Goal: Task Accomplishment & Management: Use online tool/utility

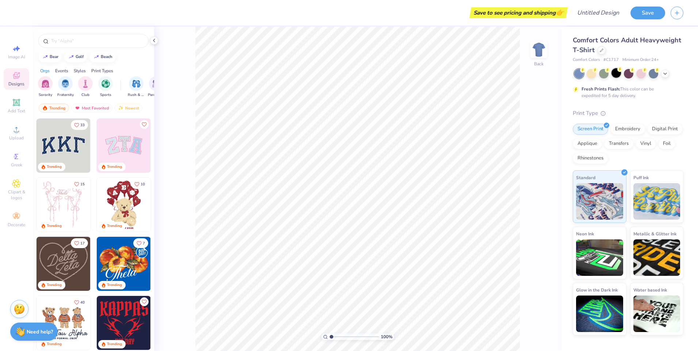
click at [620, 76] on div at bounding box center [616, 72] width 9 height 9
click at [12, 124] on div "Upload" at bounding box center [17, 133] width 26 height 22
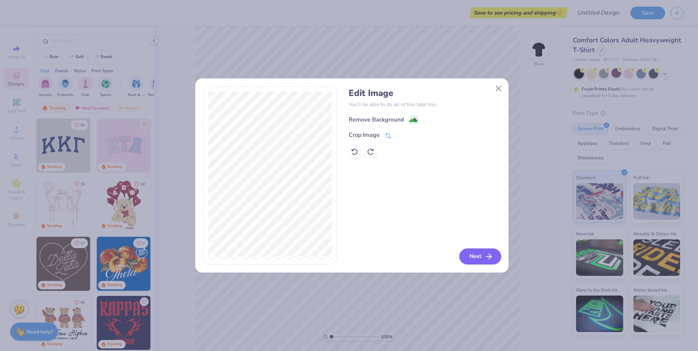
click at [467, 249] on button "Next" at bounding box center [481, 257] width 42 height 16
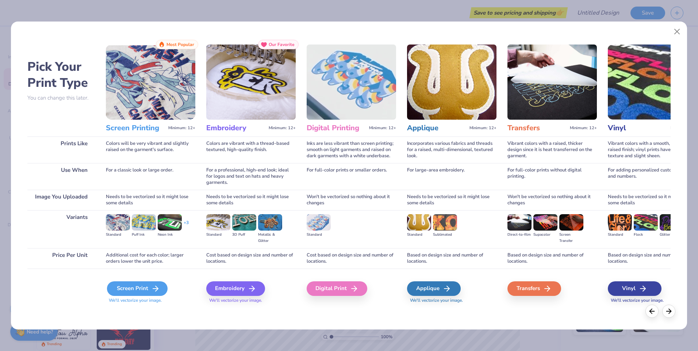
click at [155, 293] on div "Screen Print" at bounding box center [137, 289] width 61 height 15
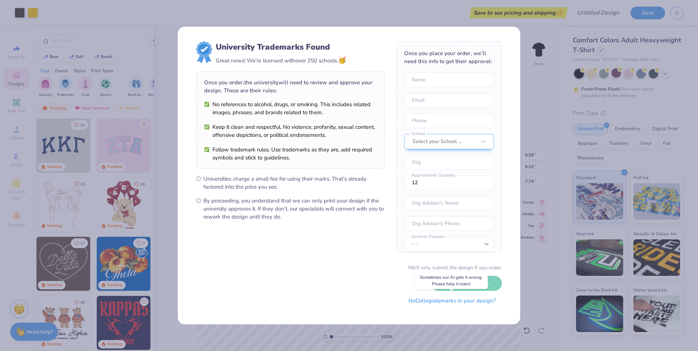
click at [427, 303] on button "No Collegiate marks in your design?" at bounding box center [453, 301] width 100 height 15
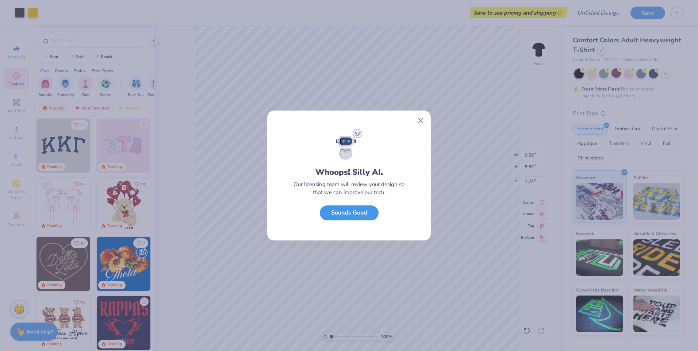
click at [347, 217] on button "Sounds Good" at bounding box center [349, 213] width 59 height 15
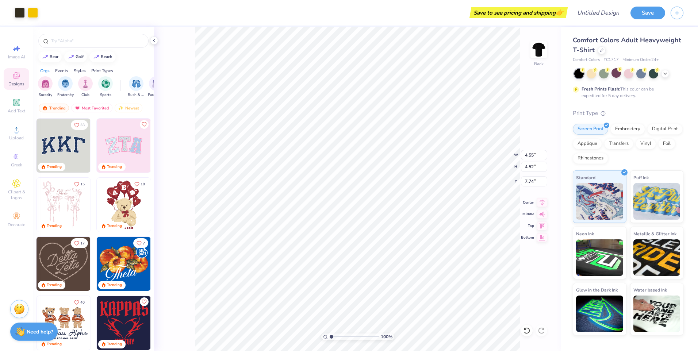
type input "4.55"
type input "4.52"
type input "2.37"
click at [535, 53] on img at bounding box center [539, 49] width 29 height 29
click at [21, 102] on div "Add Text" at bounding box center [17, 106] width 26 height 22
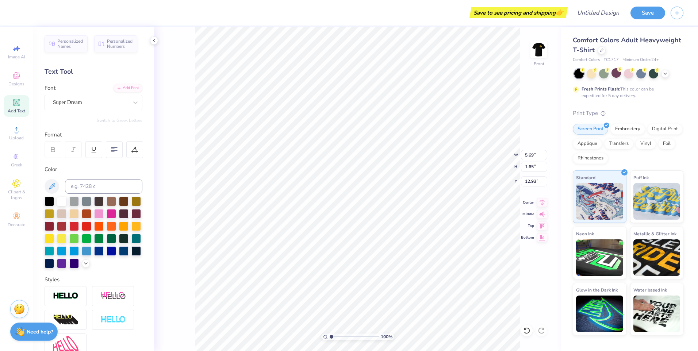
scroll to position [6, 1]
type textarea "T"
type textarea "Spring [PERSON_NAME] Speech and debate"
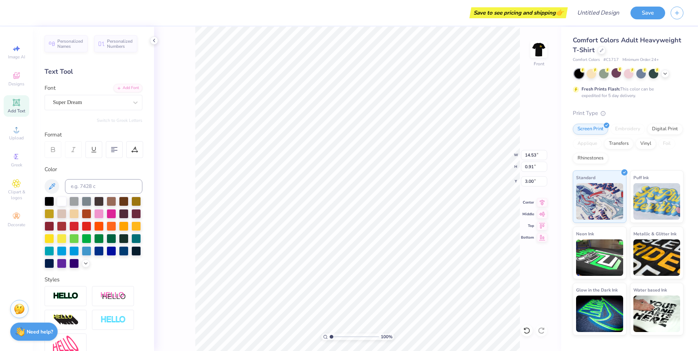
type input "3.00"
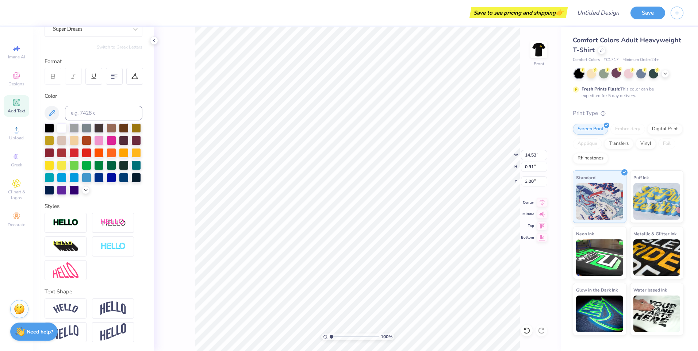
scroll to position [49, 0]
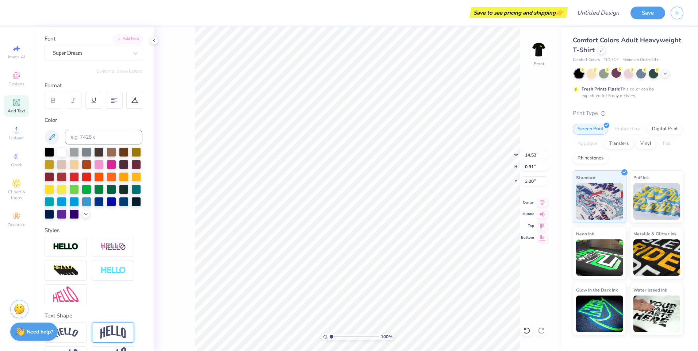
click at [104, 340] on img at bounding box center [113, 333] width 26 height 14
type input "3.61"
type input "1.65"
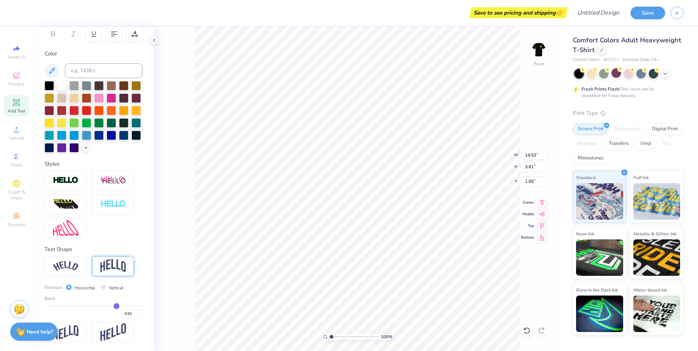
scroll to position [128, 0]
type input "0.49"
type input "0.47"
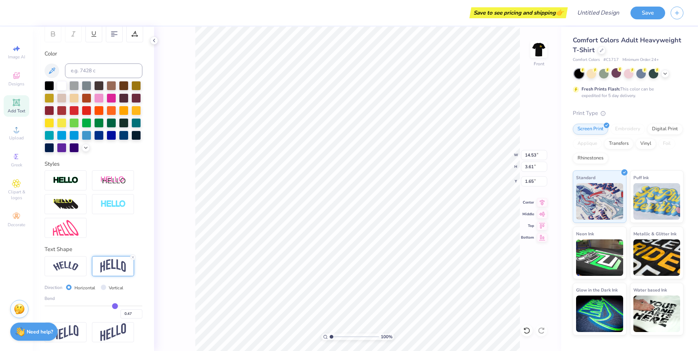
type input "0.43"
type input "0.41"
type input "0.38"
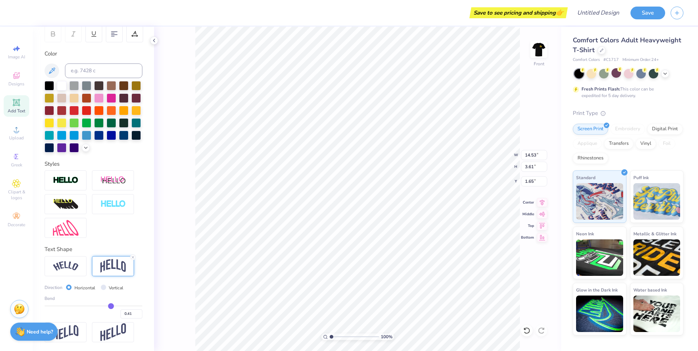
type input "0.38"
type input "0.33"
type input "0.32"
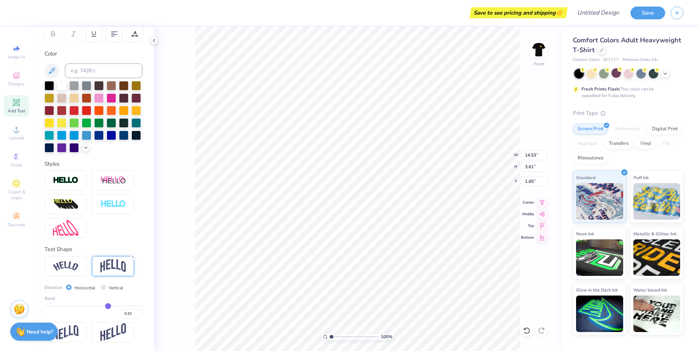
type input "0.3"
type input "0.30"
type input "0.29"
type input "0.28"
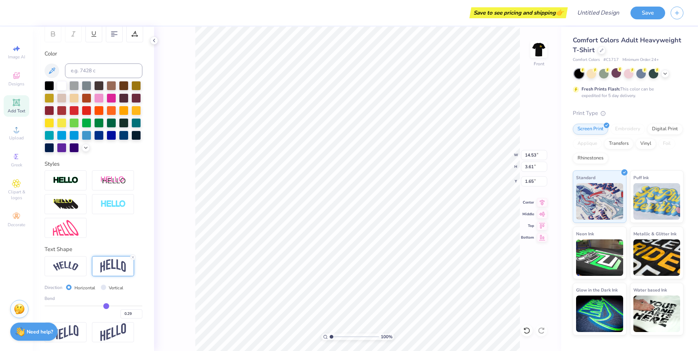
type input "0.28"
type input "0.27"
type input "0.24"
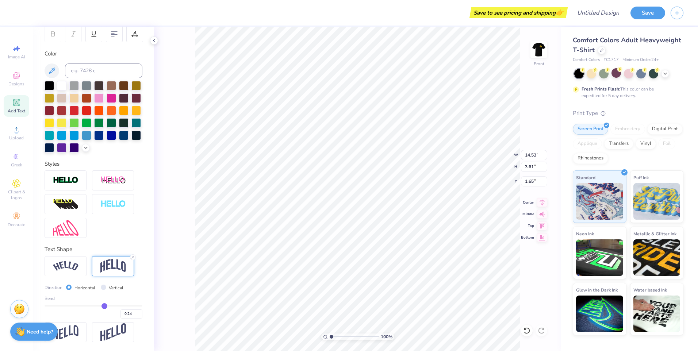
type input "0.22"
type input "0.21"
type input "0.2"
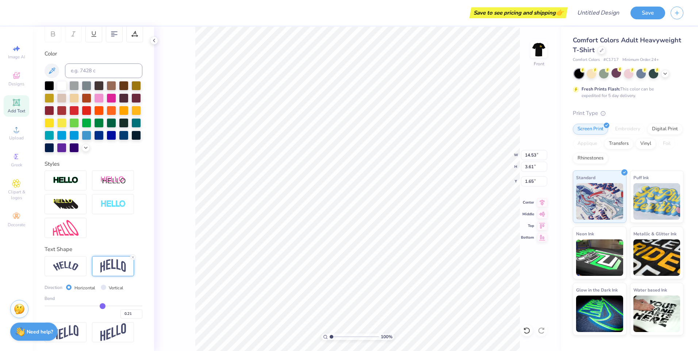
type input "0.20"
type input "0.18"
type input "0.16"
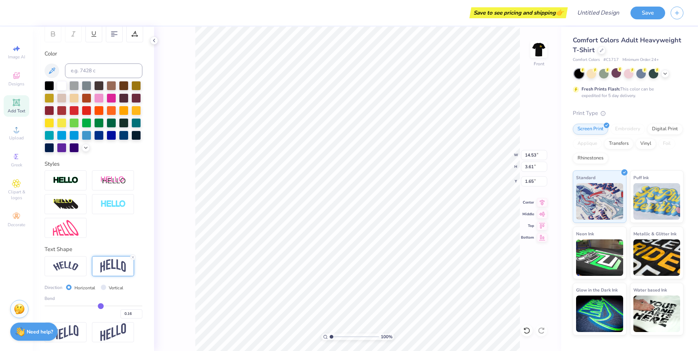
type input "0.15"
type input "0.14"
type input "0.12"
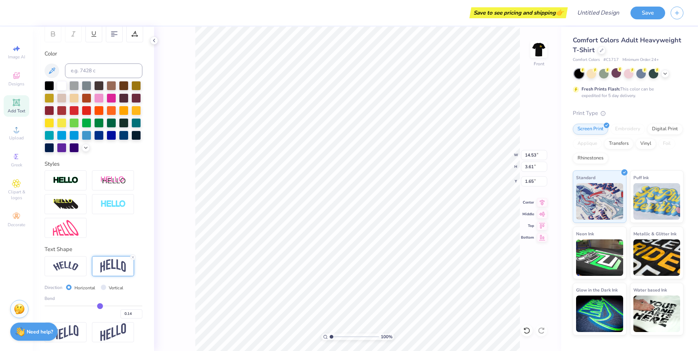
type input "0.12"
type input "0.11"
drag, startPoint x: 112, startPoint y: 305, endPoint x: 96, endPoint y: 308, distance: 16.3
type input "0.11"
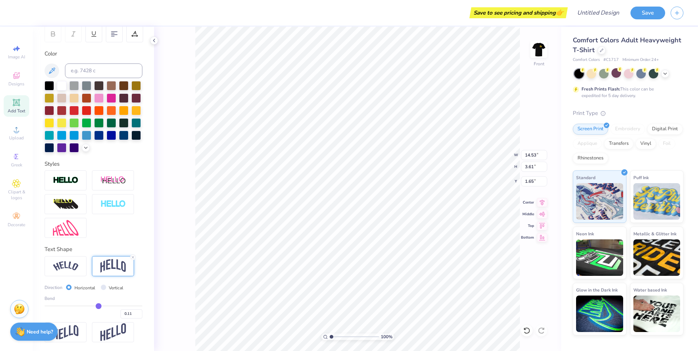
click at [96, 307] on input "range" at bounding box center [94, 306] width 98 height 1
type input "1.42"
type input "2.74"
type input "0.15"
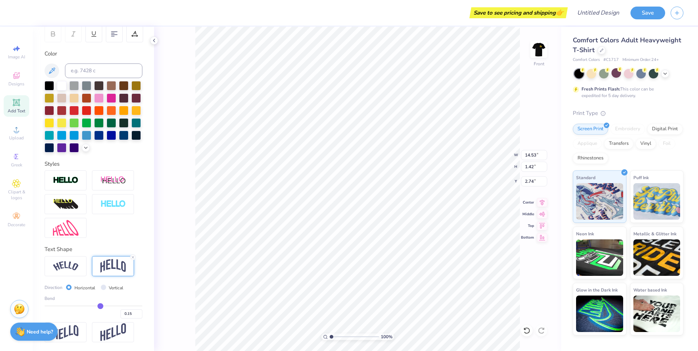
type input "0.2"
type input "0.20"
type input "0.24"
type input "0.27"
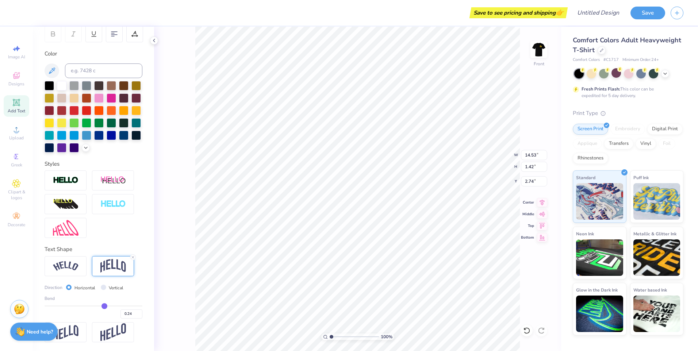
type input "0.27"
type input "0.28"
type input "0.3"
type input "0.30"
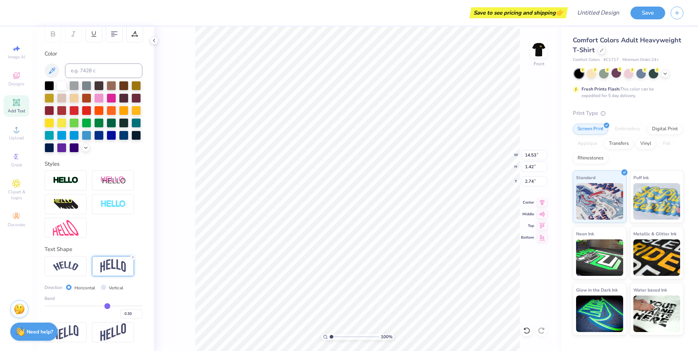
type input "0.32"
type input "0.35"
type input "0.37"
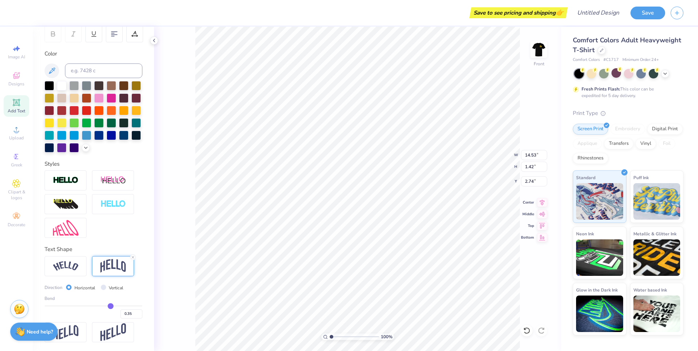
type input "0.37"
drag, startPoint x: 96, startPoint y: 308, endPoint x: 107, endPoint y: 306, distance: 11.1
type input "0.37"
click at [107, 306] on input "range" at bounding box center [94, 306] width 98 height 1
type input "2.78"
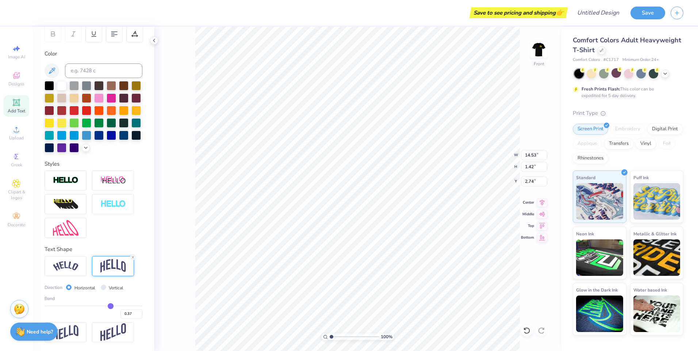
type input "2.06"
click at [54, 118] on div at bounding box center [49, 122] width 9 height 9
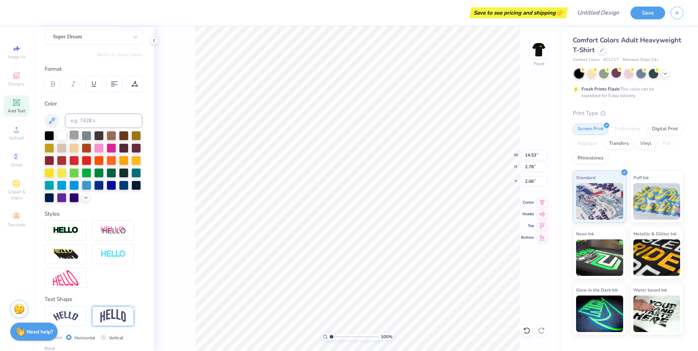
scroll to position [0, 0]
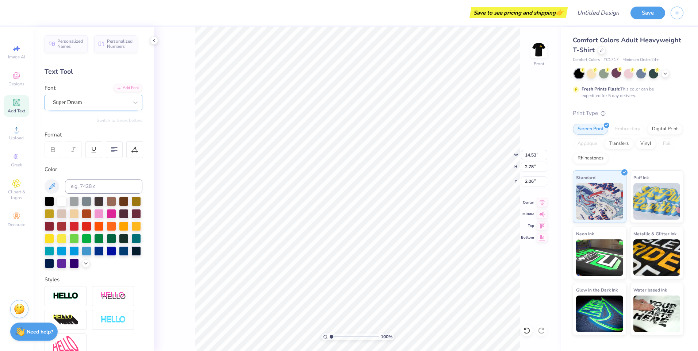
click at [79, 97] on div "Super Dream" at bounding box center [94, 102] width 98 height 15
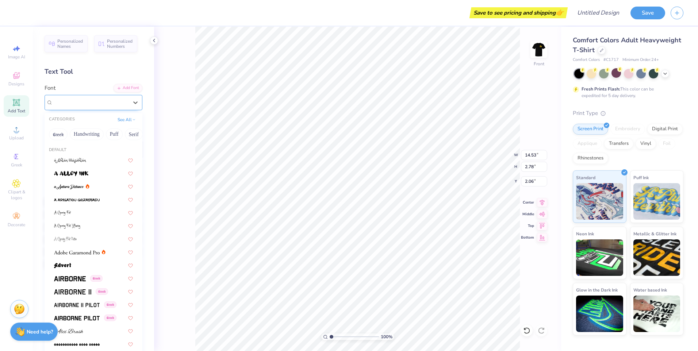
click at [79, 100] on span "Super Dream" at bounding box center [67, 102] width 29 height 8
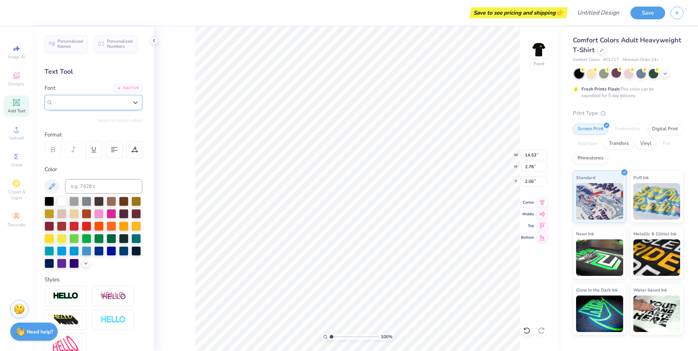
click at [79, 100] on span "Super Dream" at bounding box center [67, 102] width 29 height 8
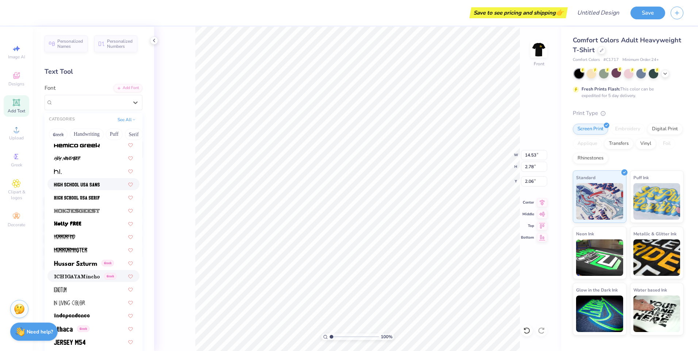
scroll to position [1863, 0]
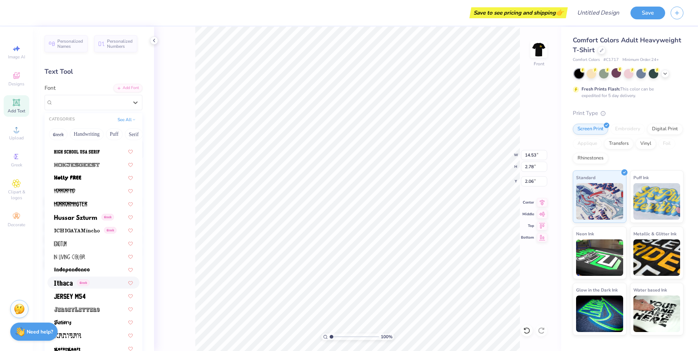
click at [66, 280] on span at bounding box center [63, 283] width 19 height 8
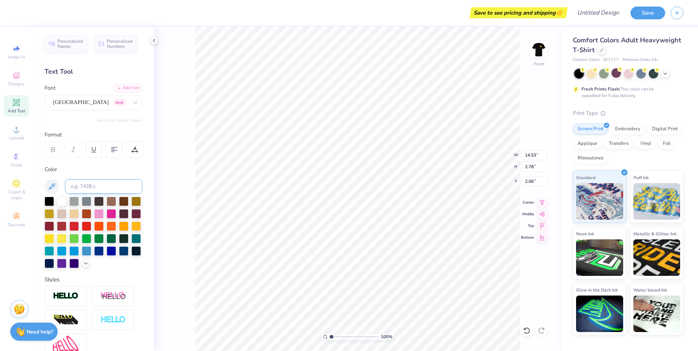
type input "10.09"
type input "2.00"
type input "2.45"
click at [543, 165] on input "2.01" at bounding box center [534, 167] width 26 height 10
click at [543, 165] on input "2.02" at bounding box center [534, 167] width 26 height 10
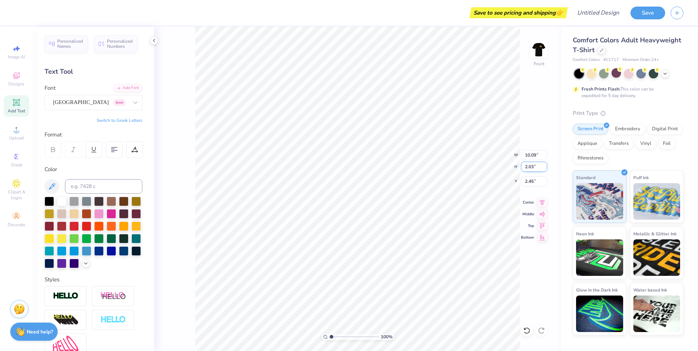
click at [543, 165] on input "2.03" at bounding box center [534, 167] width 26 height 10
type input "2.04"
click at [543, 165] on input "2.04" at bounding box center [534, 167] width 26 height 10
click at [482, 167] on div "100 % Front W 10.09 10.09 " H 2.04 2.04 " Y 2.45 2.45 " Center Middle Top Bottom" at bounding box center [357, 189] width 407 height 325
click at [102, 99] on div "Ithaca Greek" at bounding box center [90, 102] width 77 height 11
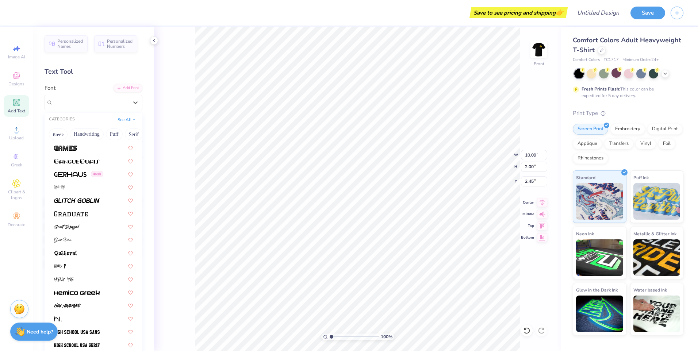
scroll to position [1644, 0]
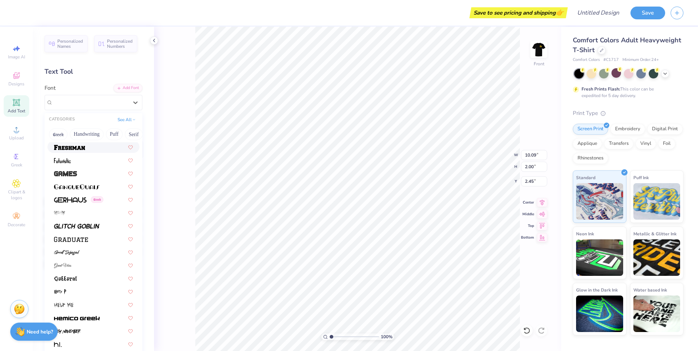
click at [96, 150] on div at bounding box center [93, 147] width 79 height 8
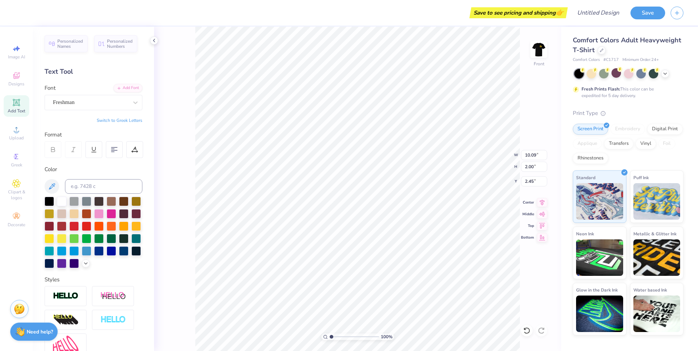
type input "14.53"
type input "2.87"
type input "2.02"
click at [535, 56] on img at bounding box center [539, 49] width 29 height 29
type input "5.27"
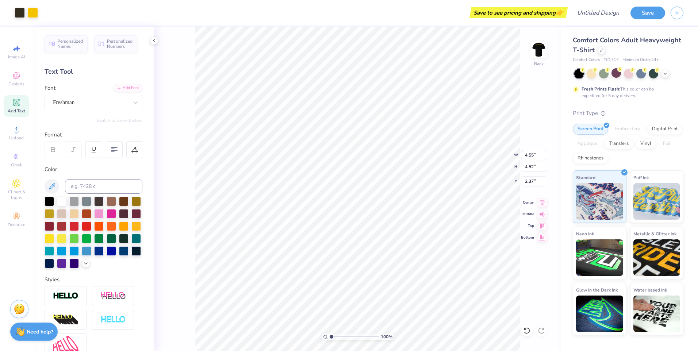
type input "5.23"
type input "1.65"
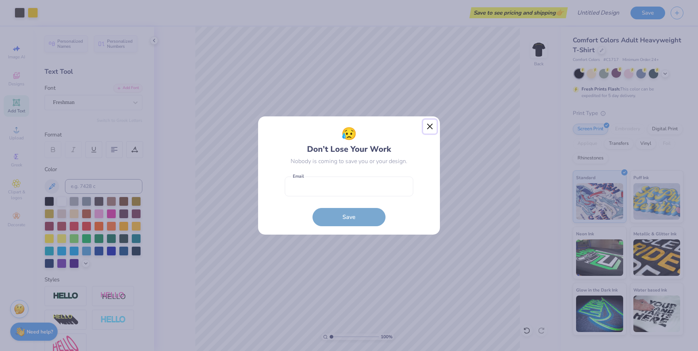
click at [427, 123] on button "Close" at bounding box center [430, 127] width 14 height 14
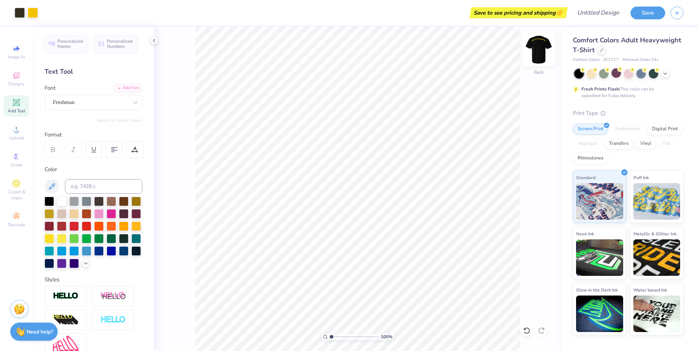
click at [536, 51] on img at bounding box center [539, 49] width 29 height 29
click at [16, 87] on div "Designs" at bounding box center [17, 79] width 26 height 22
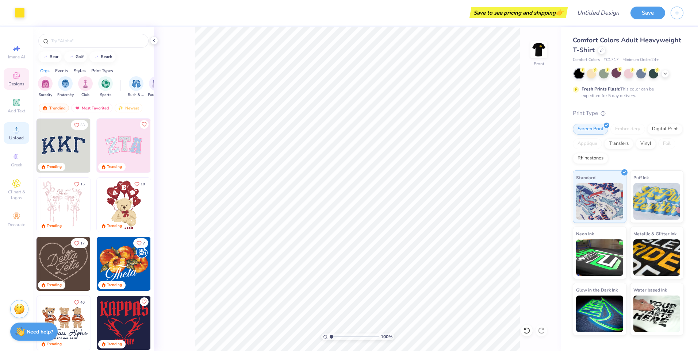
click at [19, 125] on div "Upload" at bounding box center [17, 133] width 26 height 22
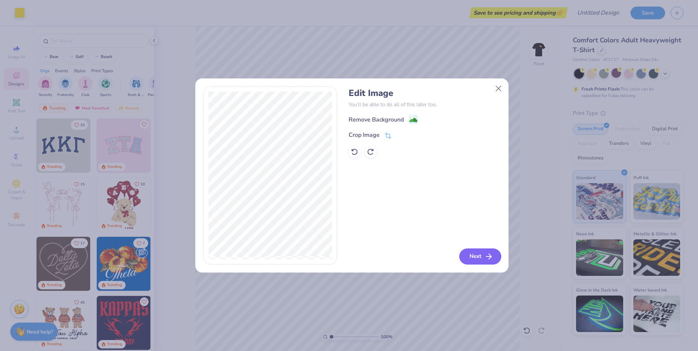
click at [468, 257] on button "Next" at bounding box center [481, 257] width 42 height 16
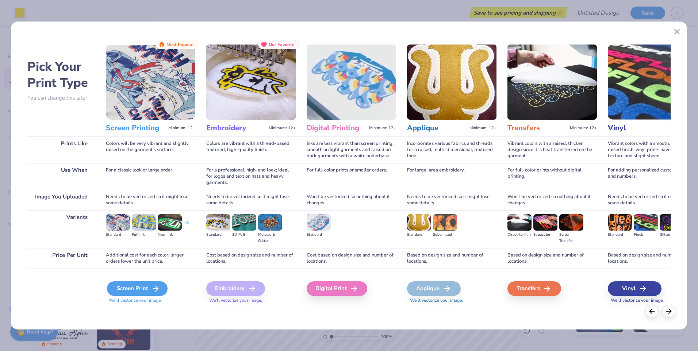
click at [140, 292] on div "Screen Print" at bounding box center [137, 289] width 61 height 15
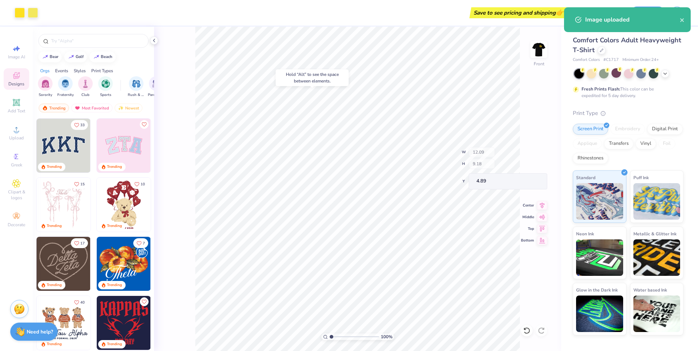
type input "4.89"
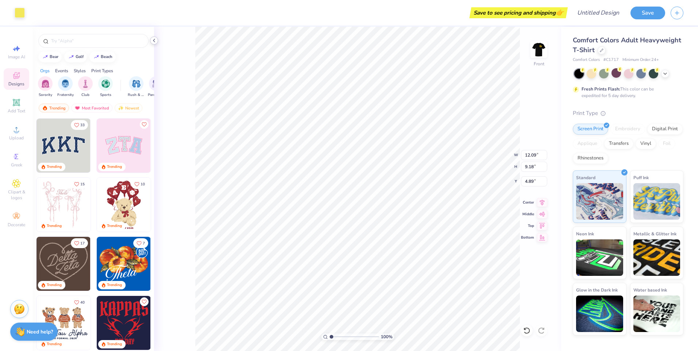
click at [157, 39] on icon at bounding box center [154, 41] width 6 height 6
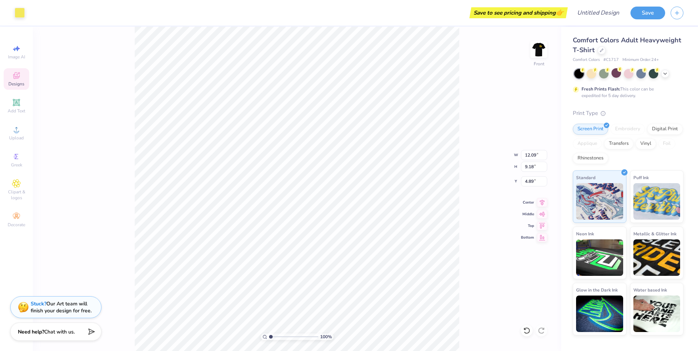
type input "14.53"
type input "2.87"
type input "2.02"
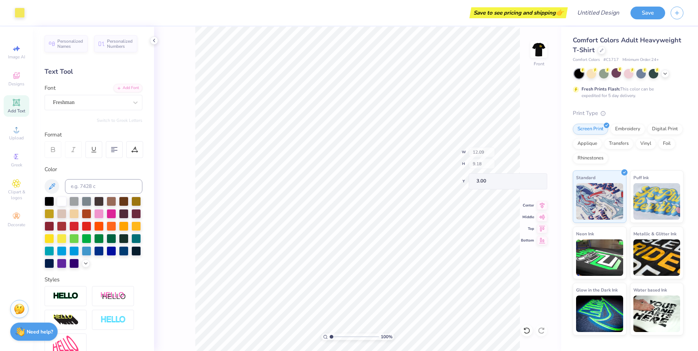
type input "3.00"
click at [326, 339] on icon at bounding box center [325, 337] width 5 height 5
drag, startPoint x: 333, startPoint y: 337, endPoint x: 349, endPoint y: 338, distance: 15.4
click at [349, 338] on input "range" at bounding box center [354, 337] width 49 height 7
drag, startPoint x: 348, startPoint y: 336, endPoint x: 332, endPoint y: 334, distance: 15.8
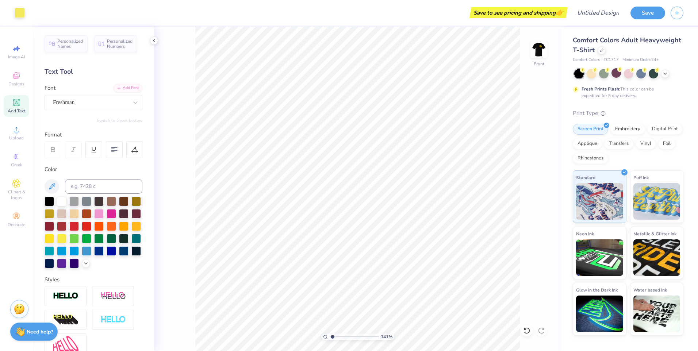
click at [332, 336] on input "range" at bounding box center [354, 337] width 49 height 7
type input "1"
click at [330, 340] on input "range" at bounding box center [354, 337] width 49 height 7
type input "9.03"
type input "1.65"
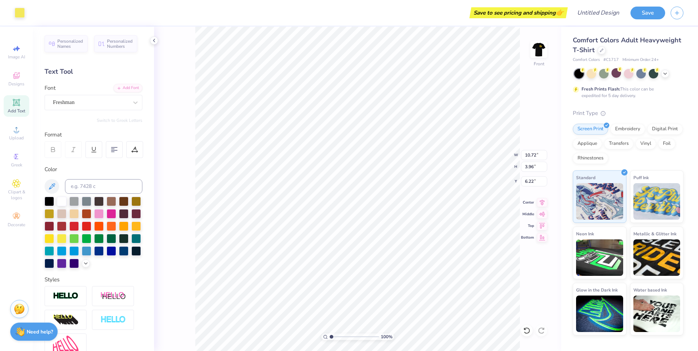
type input "3.00"
click at [522, 334] on div at bounding box center [527, 331] width 12 height 12
drag, startPoint x: 333, startPoint y: 336, endPoint x: 346, endPoint y: 336, distance: 12.4
click at [346, 336] on input "range" at bounding box center [354, 337] width 49 height 7
click at [529, 332] on icon at bounding box center [527, 330] width 7 height 7
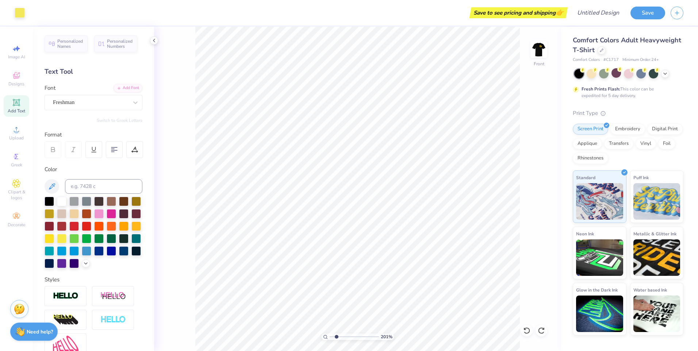
drag, startPoint x: 341, startPoint y: 338, endPoint x: 336, endPoint y: 340, distance: 5.4
click at [336, 340] on input "range" at bounding box center [354, 337] width 49 height 7
drag, startPoint x: 335, startPoint y: 336, endPoint x: 324, endPoint y: 338, distance: 11.5
type input "1"
click at [330, 338] on input "range" at bounding box center [354, 337] width 49 height 7
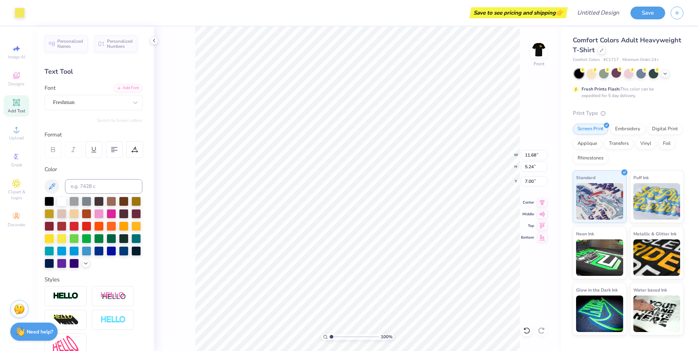
type input "7.00"
type input "4.18"
click at [541, 51] on img at bounding box center [539, 49] width 29 height 29
type input "2.68"
type input "2.71"
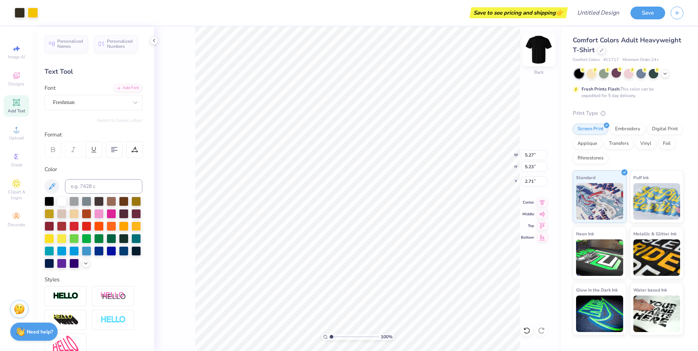
type input "1.72"
type input "7.91"
type input "7.86"
type input "1.89"
type input "7.11"
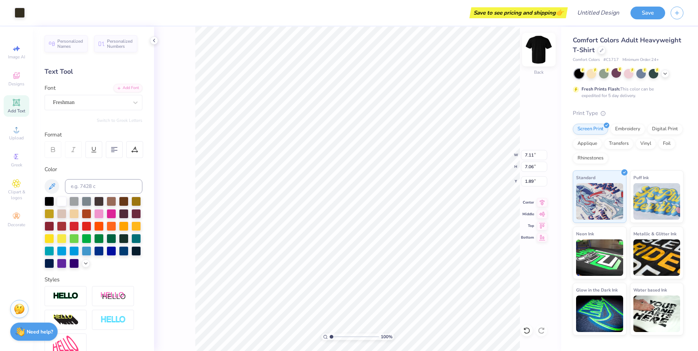
type input "7.06"
type input "1.46"
type input "1.45"
type input "3.00"
click at [529, 334] on icon at bounding box center [527, 330] width 7 height 7
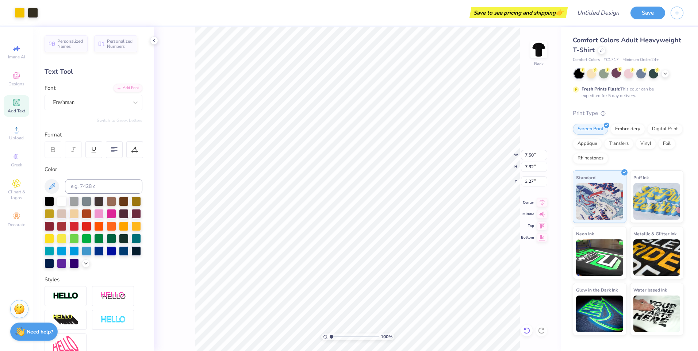
type input "3.27"
type input "2.31"
click at [523, 330] on div at bounding box center [527, 331] width 12 height 12
click at [539, 331] on icon at bounding box center [541, 331] width 6 height 7
click at [526, 333] on icon at bounding box center [527, 330] width 7 height 7
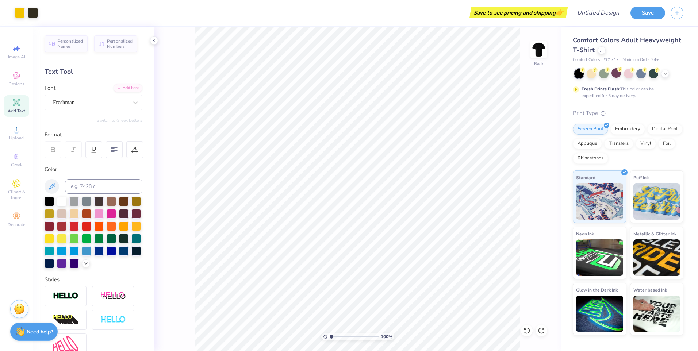
click at [526, 338] on div "100 % Back" at bounding box center [357, 189] width 407 height 325
click at [526, 335] on div at bounding box center [527, 331] width 12 height 12
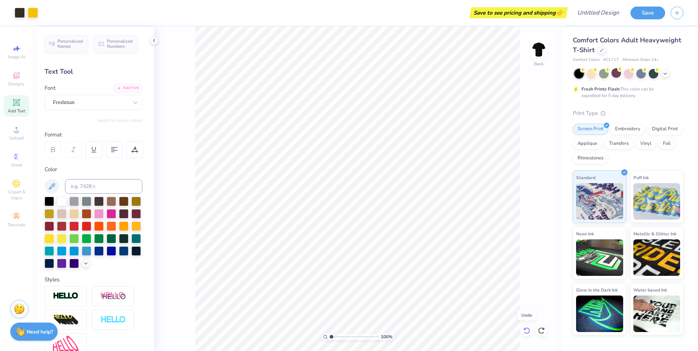
click at [526, 334] on icon at bounding box center [527, 331] width 6 height 7
click at [542, 335] on div at bounding box center [542, 331] width 12 height 12
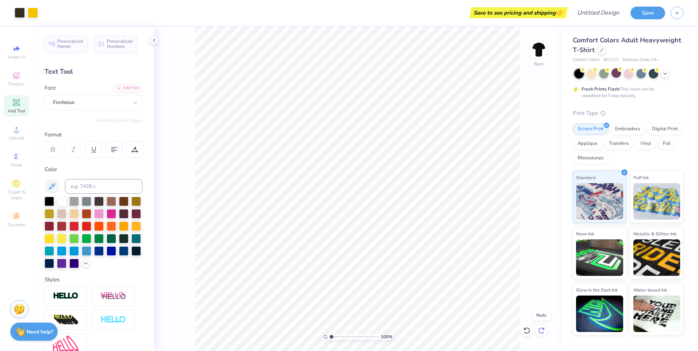
click at [543, 334] on icon at bounding box center [541, 331] width 6 height 7
click at [524, 330] on icon at bounding box center [527, 330] width 7 height 7
click at [526, 330] on icon at bounding box center [525, 328] width 1 height 1
click at [540, 333] on icon at bounding box center [541, 331] width 6 height 7
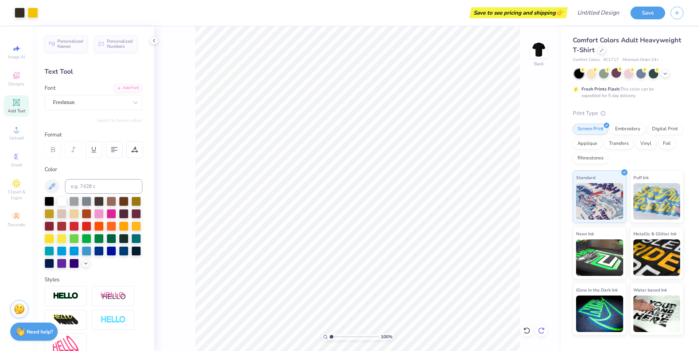
click at [540, 333] on icon at bounding box center [541, 331] width 6 height 7
click at [540, 333] on div "100 % Back" at bounding box center [357, 189] width 407 height 325
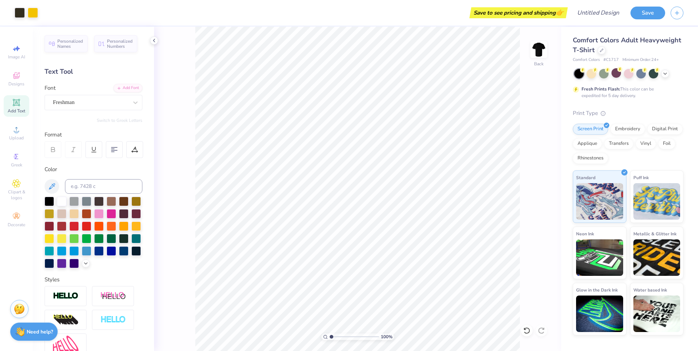
click at [540, 333] on div "100 % Back" at bounding box center [357, 189] width 407 height 325
drag, startPoint x: 540, startPoint y: 333, endPoint x: 528, endPoint y: 284, distance: 50.6
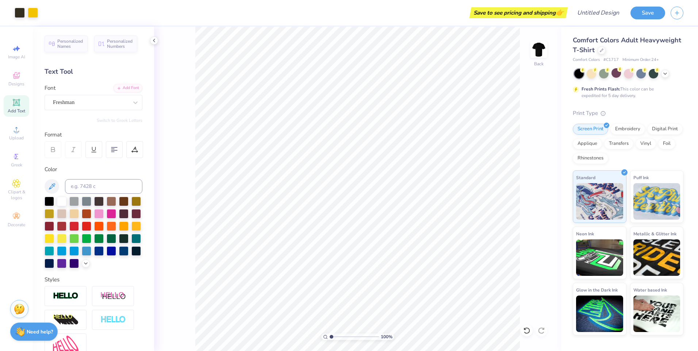
click at [538, 319] on div "100 % Back" at bounding box center [357, 189] width 407 height 325
type input "1.77"
type input "3.96"
type input "3.44"
type input "0.75"
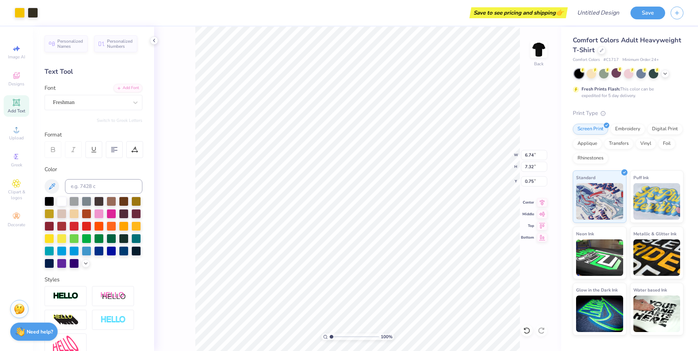
drag, startPoint x: 524, startPoint y: 328, endPoint x: 520, endPoint y: 319, distance: 10.2
click at [523, 325] on div "100 % Back W 6.74 6.74 " H 7.32 7.32 " Y 0.75 0.75 " Center Middle Top Bottom" at bounding box center [357, 189] width 407 height 325
click at [524, 330] on div at bounding box center [527, 331] width 12 height 12
type input "1.08"
type input "5.79"
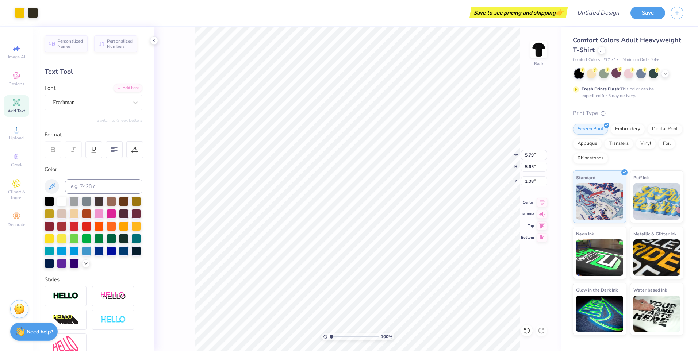
type input "5.65"
type input "1.63"
click at [529, 54] on img at bounding box center [539, 49] width 29 height 29
click at [20, 112] on span "Add Text" at bounding box center [17, 111] width 18 height 6
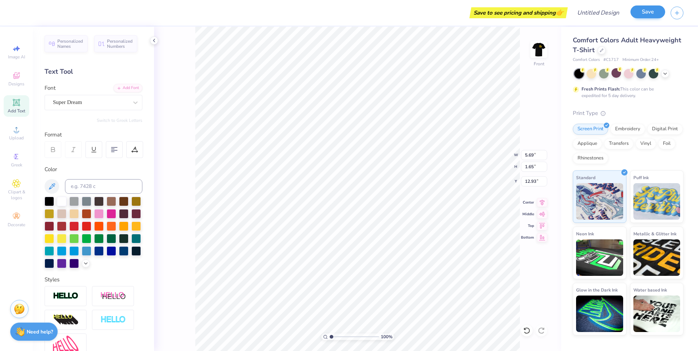
type textarea "T"
type textarea "Speak to Inspire Debate to win"
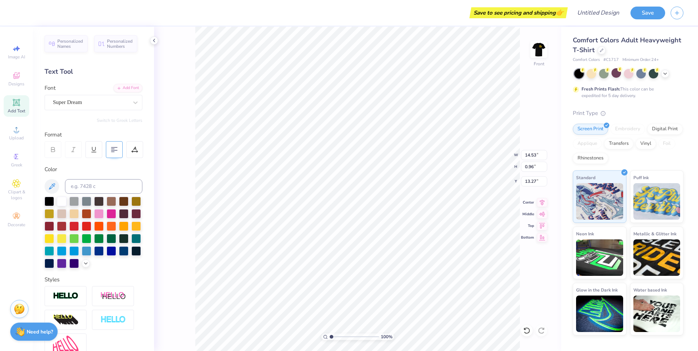
click at [114, 146] on icon at bounding box center [114, 149] width 7 height 7
click at [99, 89] on div "Font Super Dream" at bounding box center [94, 97] width 98 height 26
click at [98, 94] on div "Font Super Dream" at bounding box center [94, 97] width 98 height 26
click at [96, 98] on div at bounding box center [90, 103] width 75 height 10
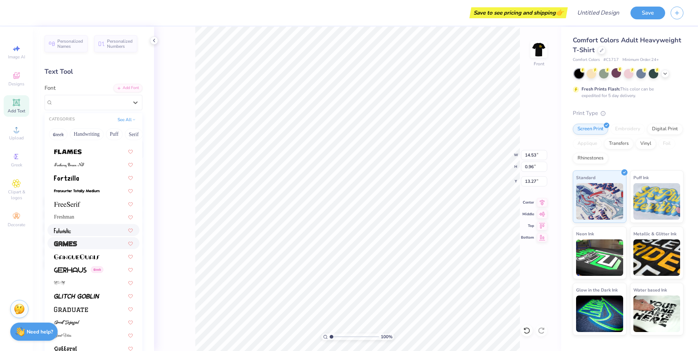
scroll to position [1571, 0]
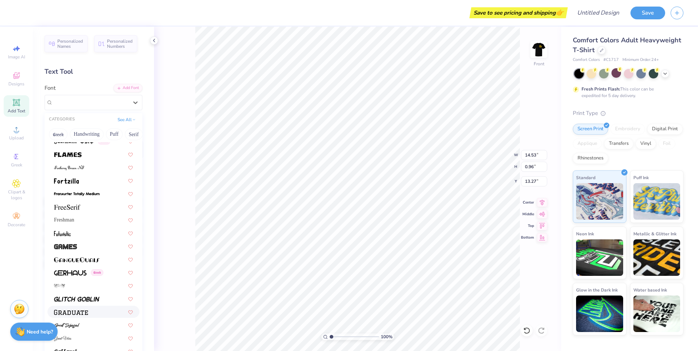
click at [67, 315] on img at bounding box center [71, 312] width 34 height 5
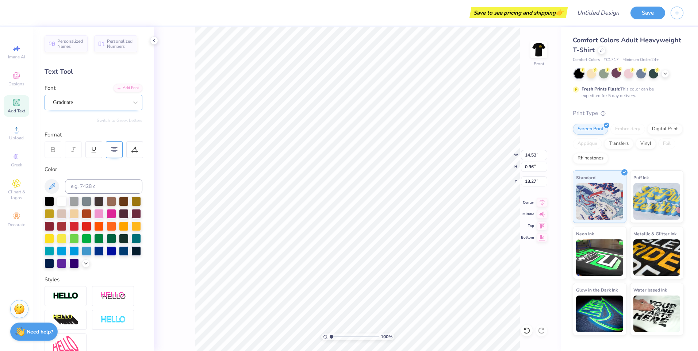
click at [89, 96] on div "Graduate" at bounding box center [94, 102] width 98 height 15
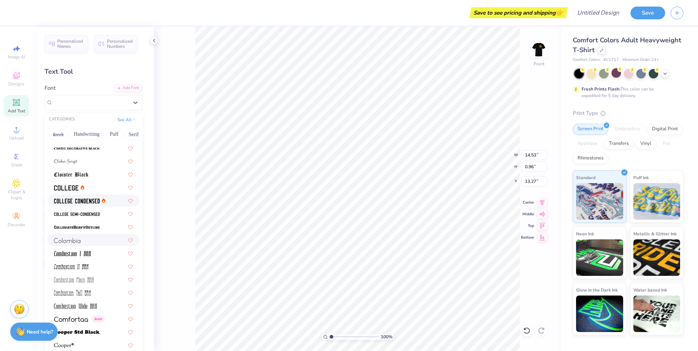
scroll to position [950, 0]
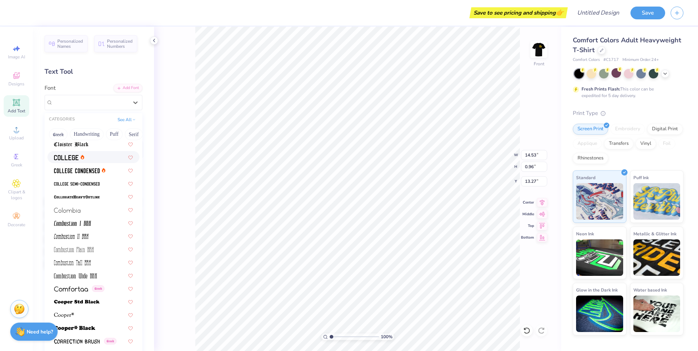
click at [71, 157] on img at bounding box center [66, 157] width 24 height 5
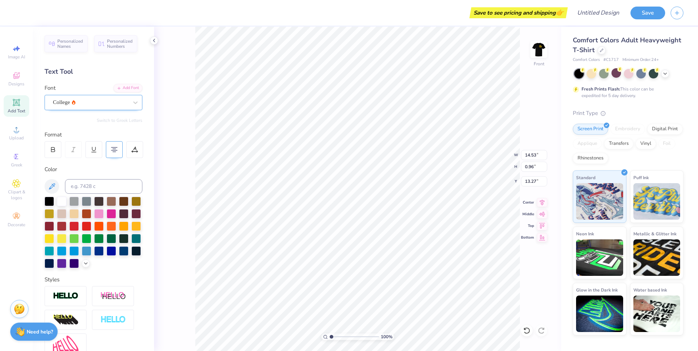
click at [68, 95] on div "College" at bounding box center [94, 102] width 98 height 15
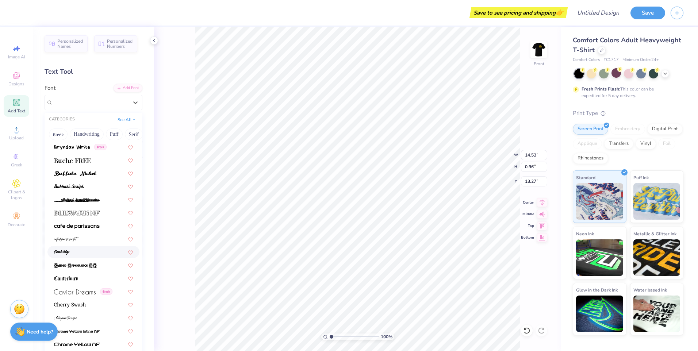
scroll to position [840, 0]
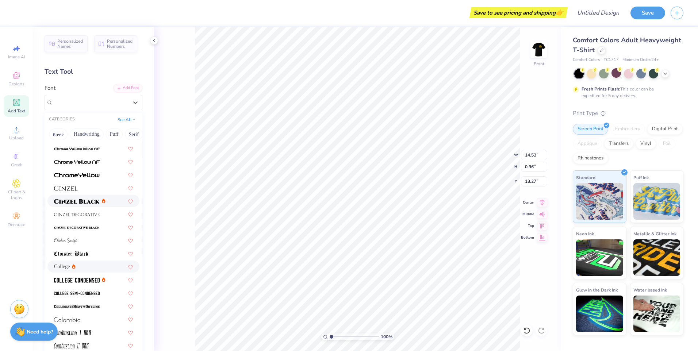
click at [72, 202] on img at bounding box center [77, 201] width 46 height 5
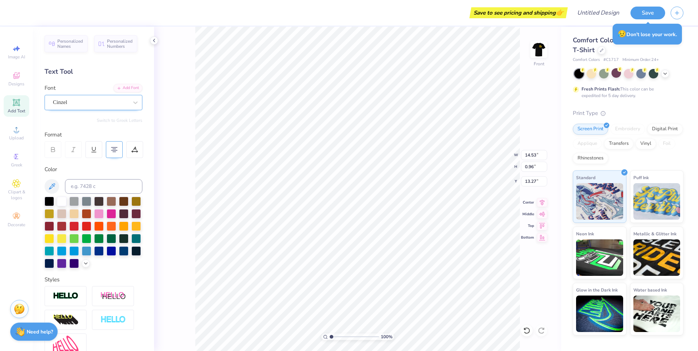
click at [113, 108] on div "Cinzel" at bounding box center [94, 102] width 98 height 15
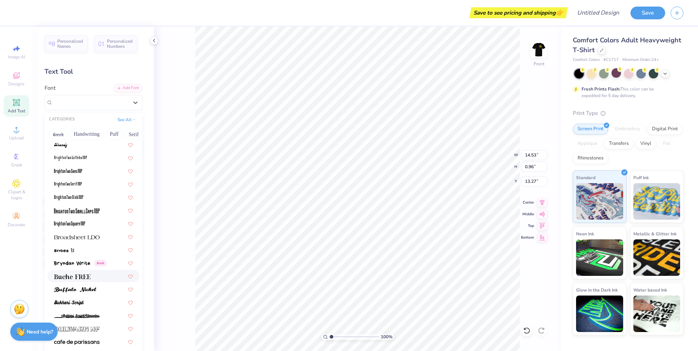
scroll to position [548, 0]
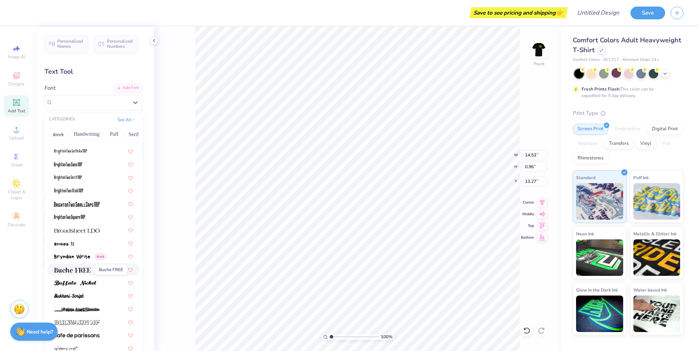
click at [84, 273] on img at bounding box center [72, 270] width 37 height 5
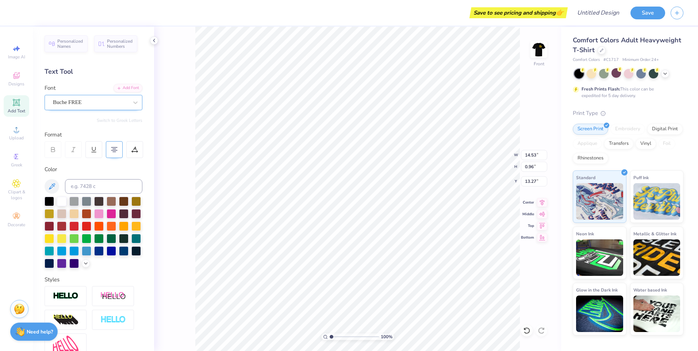
click at [77, 97] on div "Buche FREE" at bounding box center [90, 102] width 77 height 11
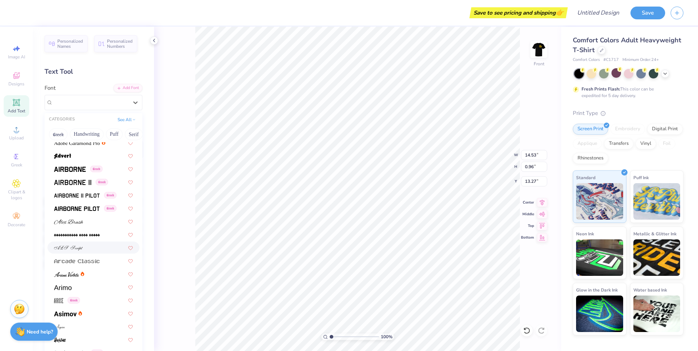
scroll to position [37, 0]
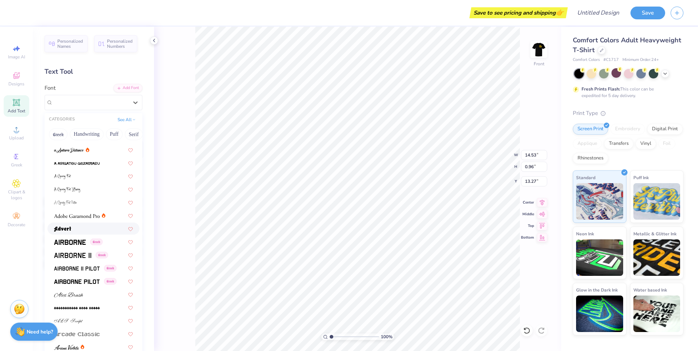
click at [66, 223] on div at bounding box center [93, 229] width 92 height 12
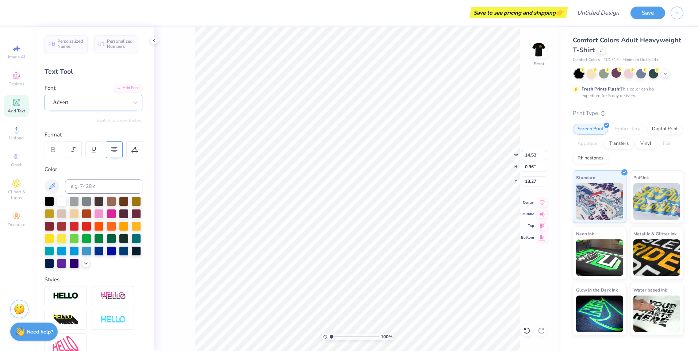
click at [67, 102] on div "Advert" at bounding box center [90, 102] width 77 height 11
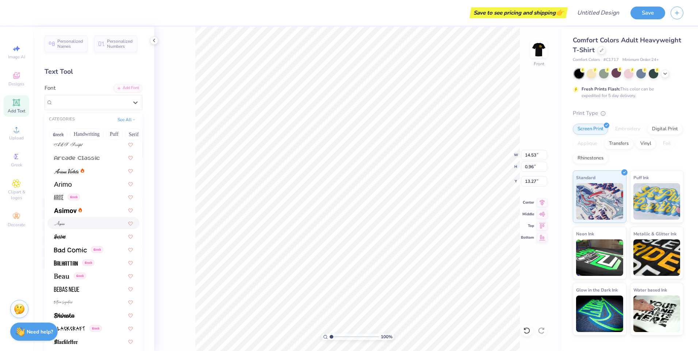
scroll to position [219, 0]
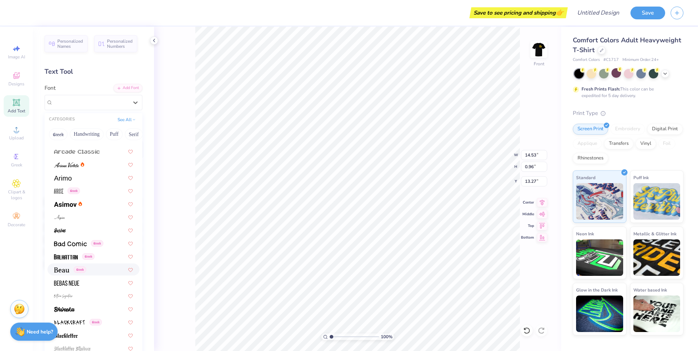
click at [92, 267] on div "Greek" at bounding box center [93, 270] width 79 height 8
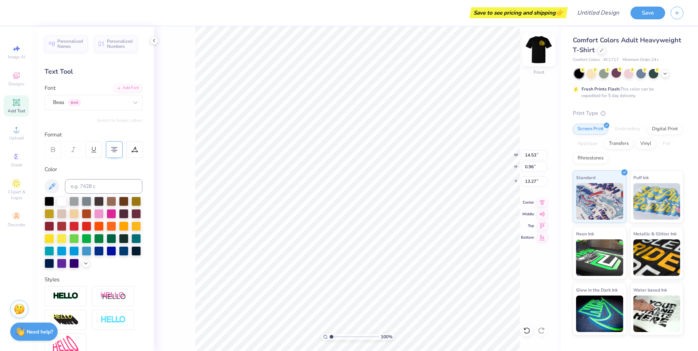
click at [540, 60] on img at bounding box center [539, 49] width 29 height 29
type input "7.04"
type input "1.97"
type input "12.76"
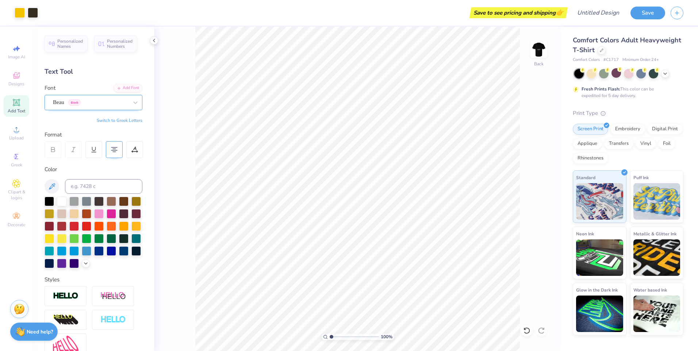
click at [54, 102] on div "Beau Greek" at bounding box center [90, 102] width 77 height 11
type input "futura"
type input "ave"
